Goal: Information Seeking & Learning: Learn about a topic

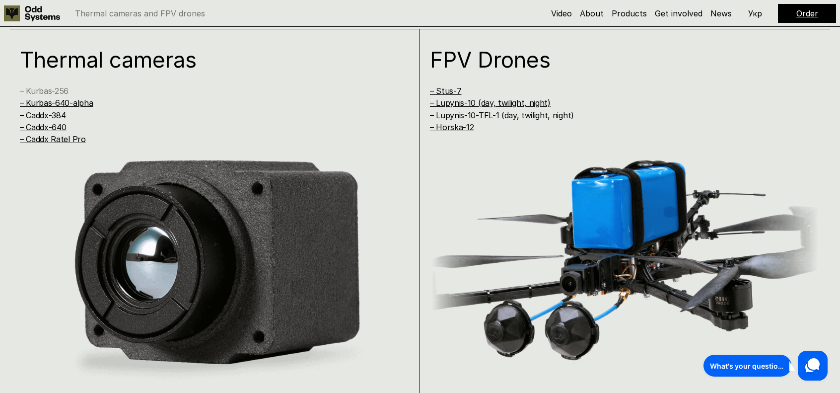
click at [40, 87] on link "– Kurbas-256" at bounding box center [44, 91] width 49 height 10
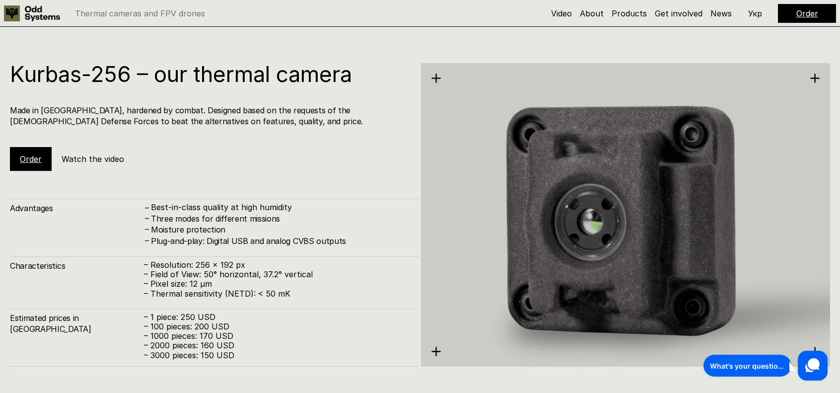
scroll to position [1190, 0]
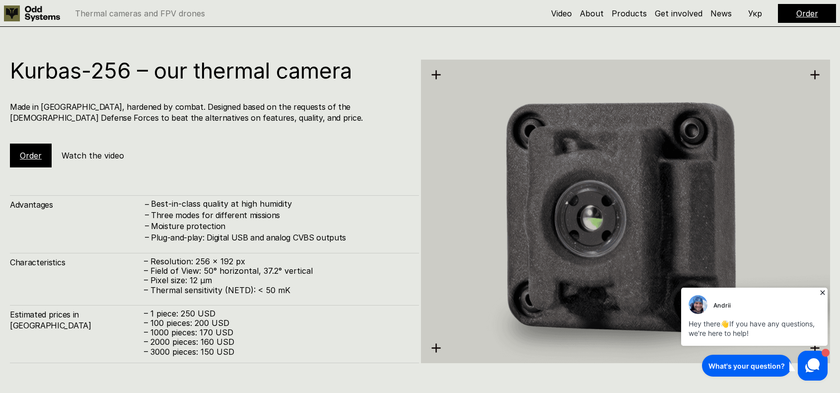
click at [30, 156] on link "Order" at bounding box center [31, 155] width 22 height 10
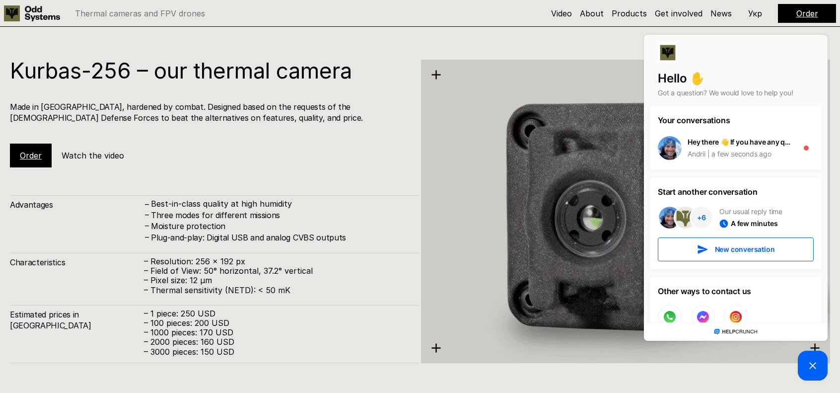
click at [803, 13] on link "Order" at bounding box center [807, 13] width 22 height 10
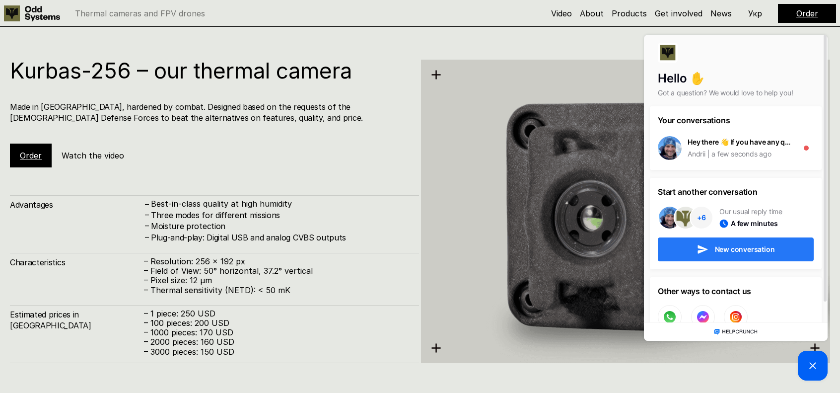
scroll to position [22, 0]
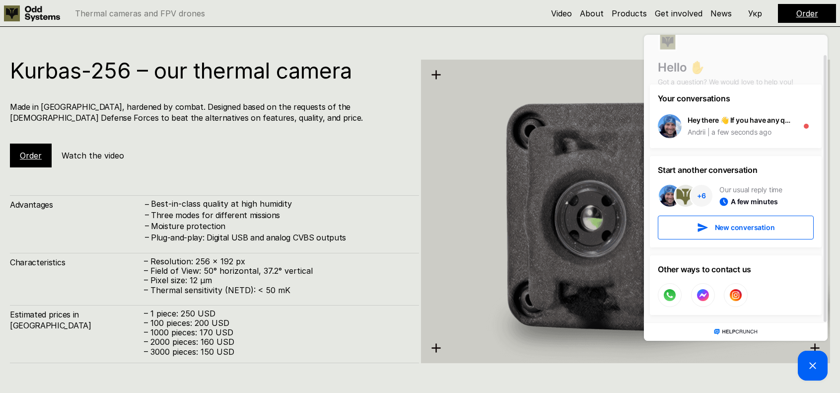
click at [558, 342] on img at bounding box center [625, 211] width 409 height 421
click at [804, 366] on picture at bounding box center [813, 366] width 30 height 30
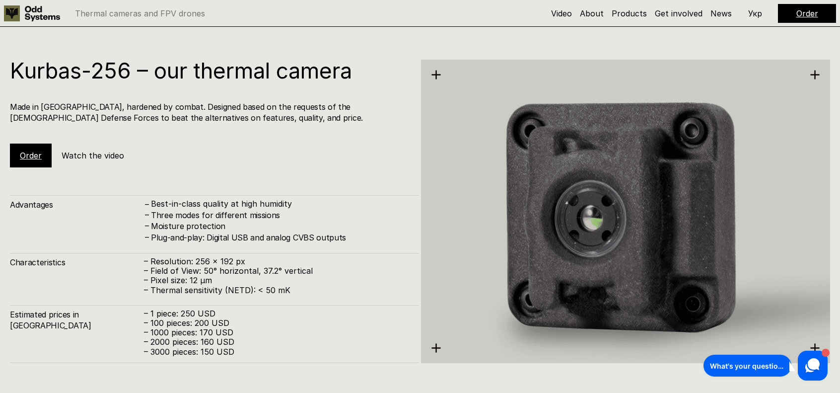
click at [46, 158] on div "Order" at bounding box center [31, 155] width 42 height 24
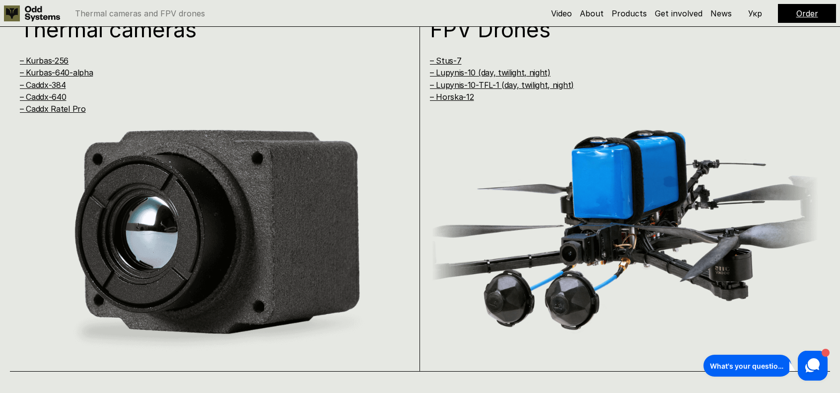
scroll to position [805, 0]
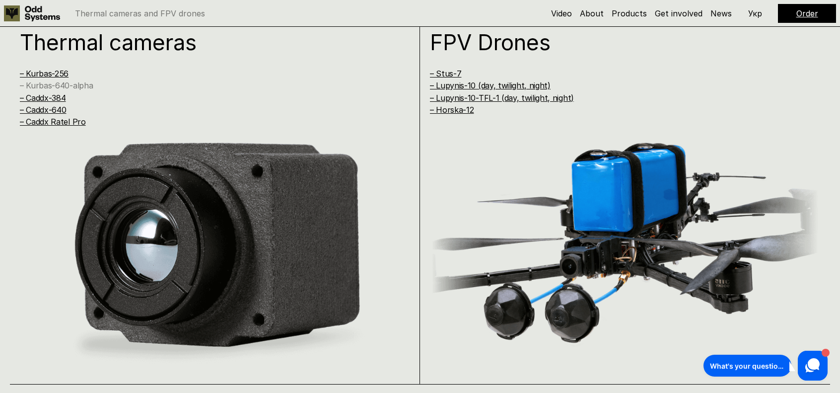
click at [65, 87] on link "– Kurbas-640-alpha" at bounding box center [56, 85] width 73 height 10
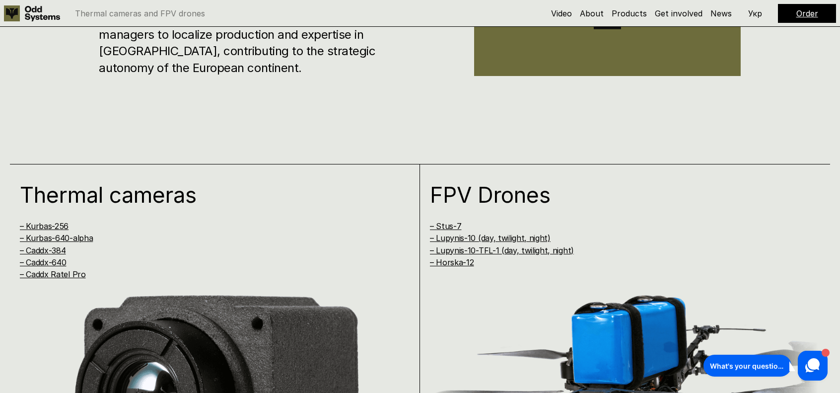
scroll to position [652, 0]
click at [49, 225] on link "– Kurbas-256" at bounding box center [44, 226] width 49 height 10
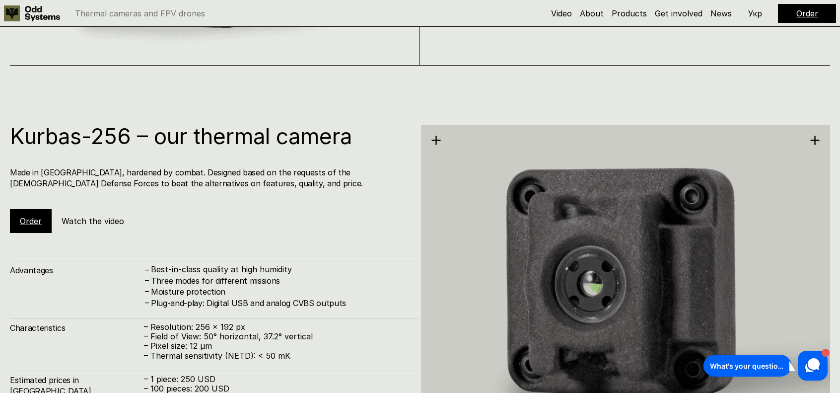
scroll to position [1190, 0]
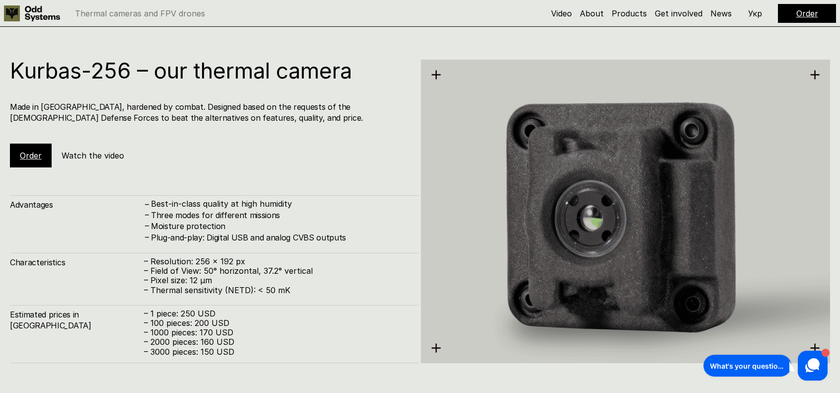
click at [84, 153] on h5 "Watch the video" at bounding box center [93, 155] width 63 height 11
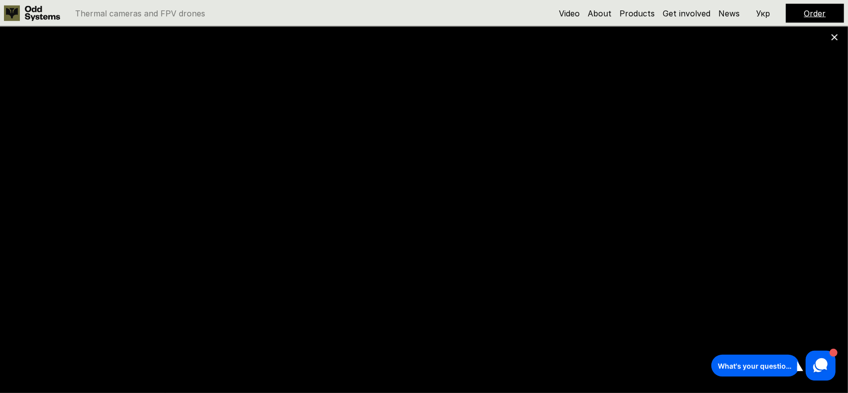
click at [739, 381] on div "Andrii Hey there 👋 If you have any questions, we're here to help! What's your q…" at bounding box center [772, 365] width 129 height 35
click at [832, 36] on icon at bounding box center [834, 37] width 7 height 7
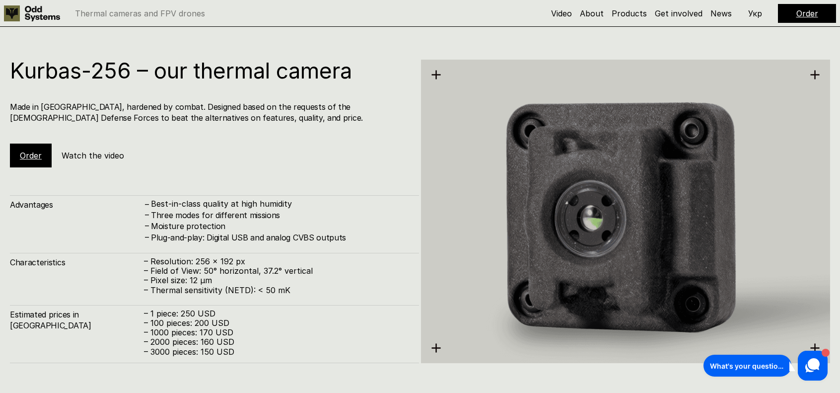
scroll to position [1204, 0]
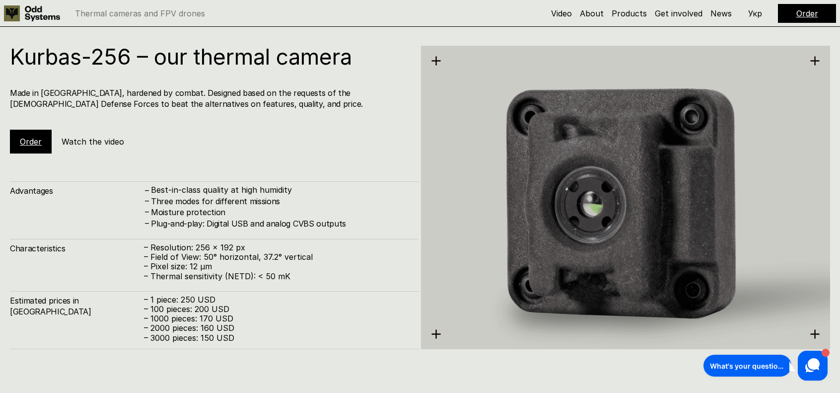
click at [225, 278] on p "– Thermal sensitivity (NETD): < 50 mK" at bounding box center [276, 276] width 265 height 9
drag, startPoint x: 225, startPoint y: 278, endPoint x: 288, endPoint y: 277, distance: 63.1
click at [288, 277] on p "– Thermal sensitivity (NETD): < 50 mK" at bounding box center [276, 276] width 265 height 9
drag, startPoint x: 264, startPoint y: 276, endPoint x: 312, endPoint y: 282, distance: 48.0
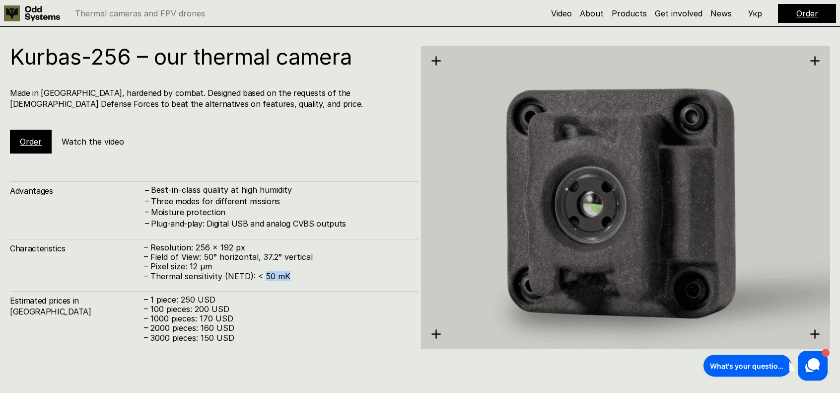
click at [312, 281] on p "– Thermal sensitivity (NETD): < 50 mK" at bounding box center [276, 276] width 265 height 9
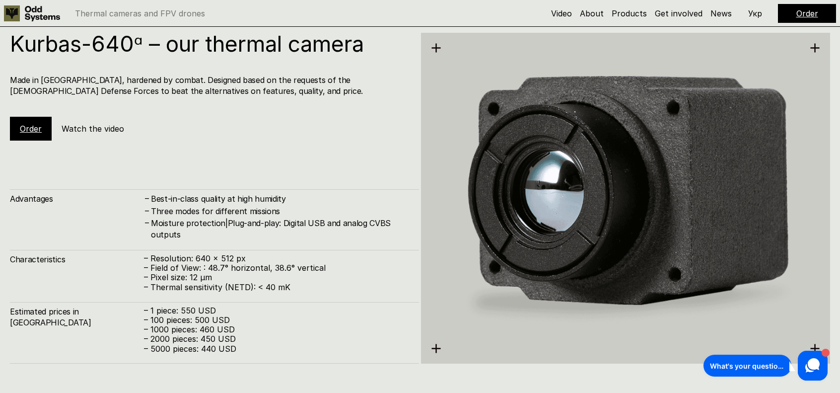
scroll to position [1583, 0]
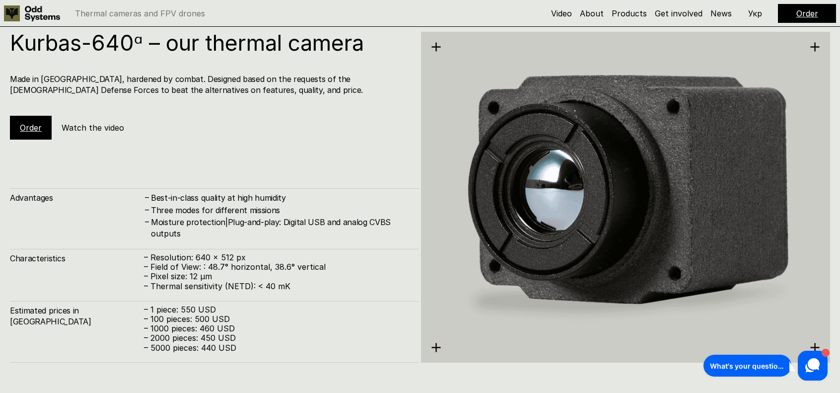
click at [91, 138] on div "Order Watch the video" at bounding box center [78, 128] width 137 height 24
click at [86, 131] on h5 "Watch the video" at bounding box center [93, 127] width 63 height 11
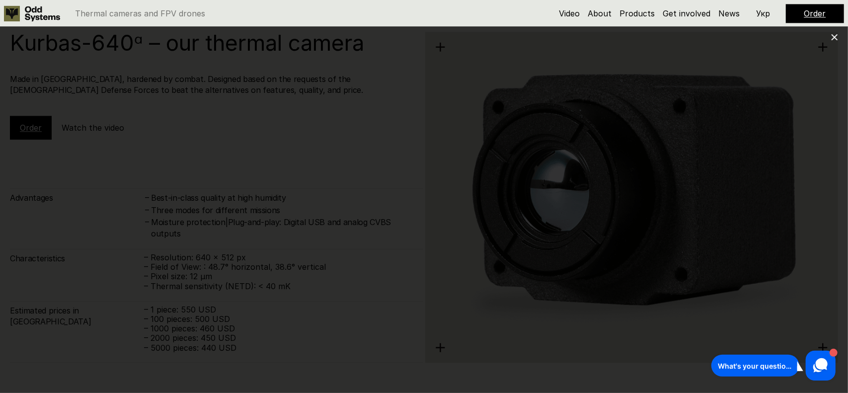
click at [740, 380] on div "What's your question? 1" at bounding box center [773, 365] width 124 height 30
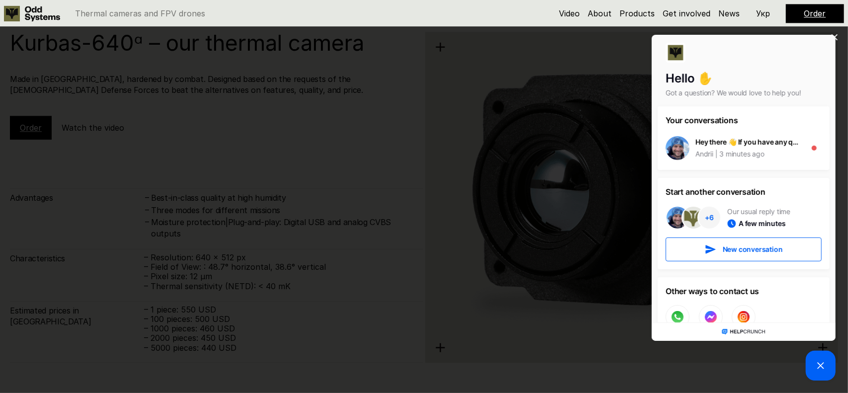
click at [6, 213] on div at bounding box center [424, 196] width 848 height 393
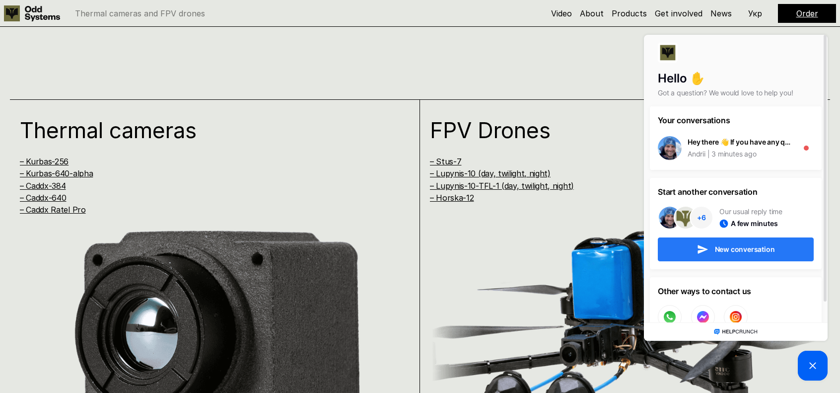
scroll to position [717, 0]
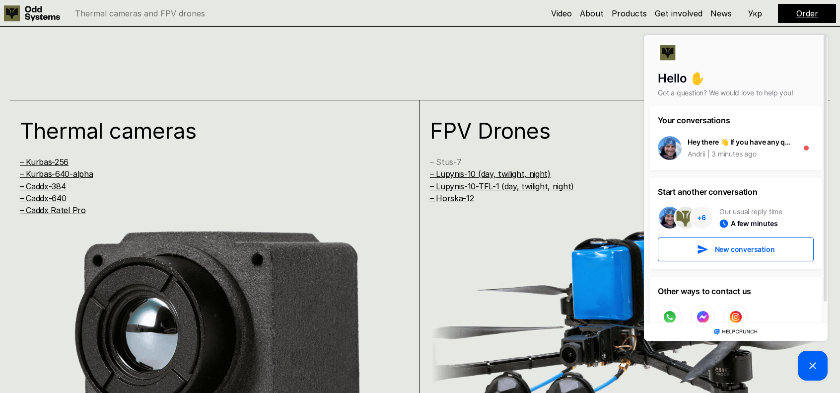
click at [444, 162] on link "– Stus-7" at bounding box center [445, 162] width 31 height 10
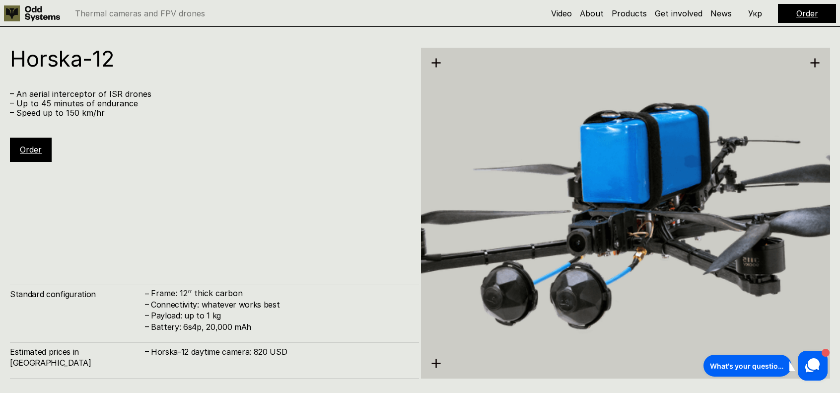
scroll to position [4316, 0]
click at [303, 264] on div "Horska-12 – An aerial interceptor of ISR drones – Up to 45 minutes of endurance…" at bounding box center [214, 213] width 409 height 331
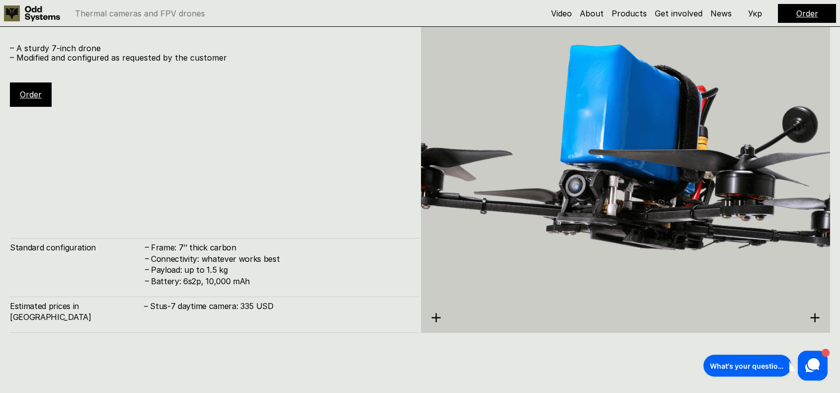
scroll to position [3183, 0]
